Goal: Unclear

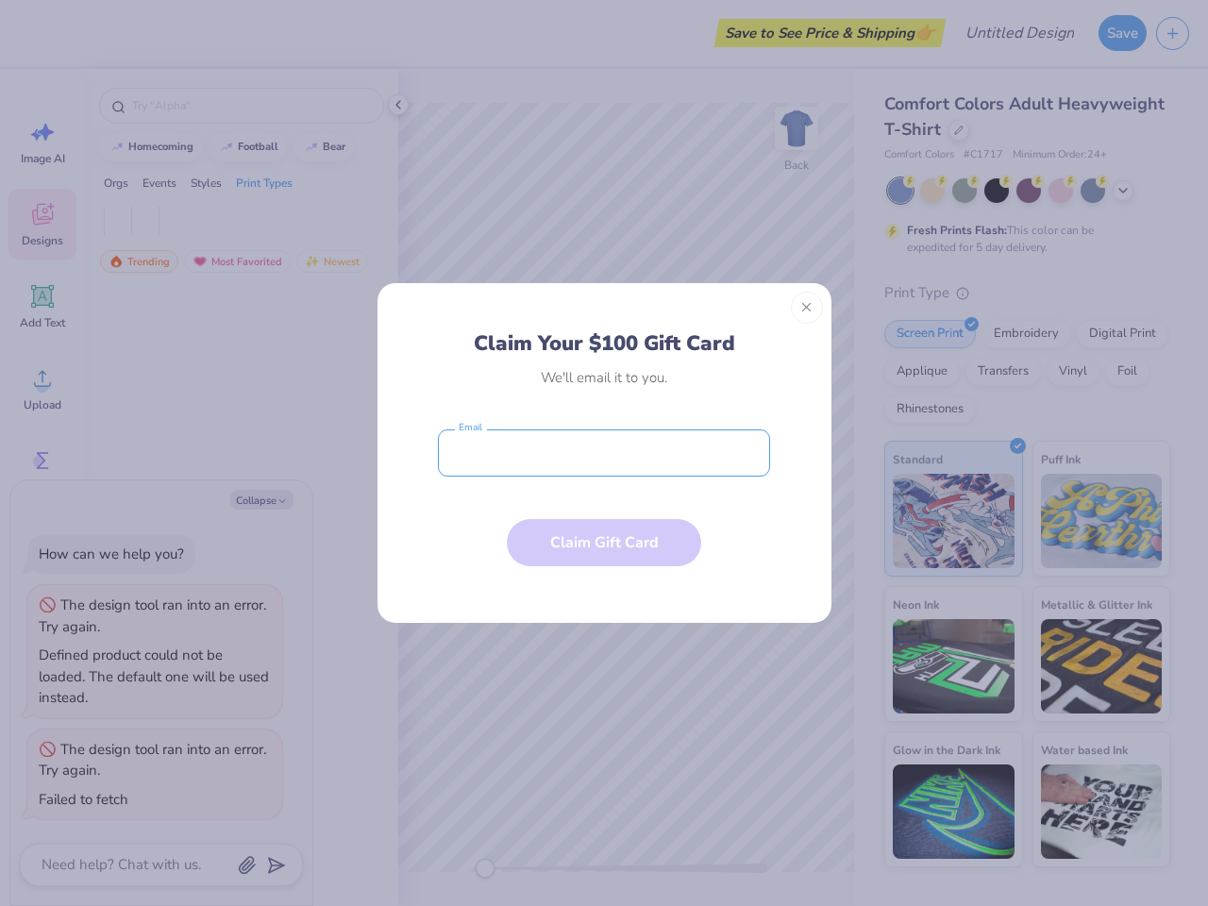
click at [604, 453] on input "email" at bounding box center [604, 453] width 332 height 47
click at [807, 308] on button "Close" at bounding box center [807, 308] width 32 height 32
